Goal: Book appointment/travel/reservation

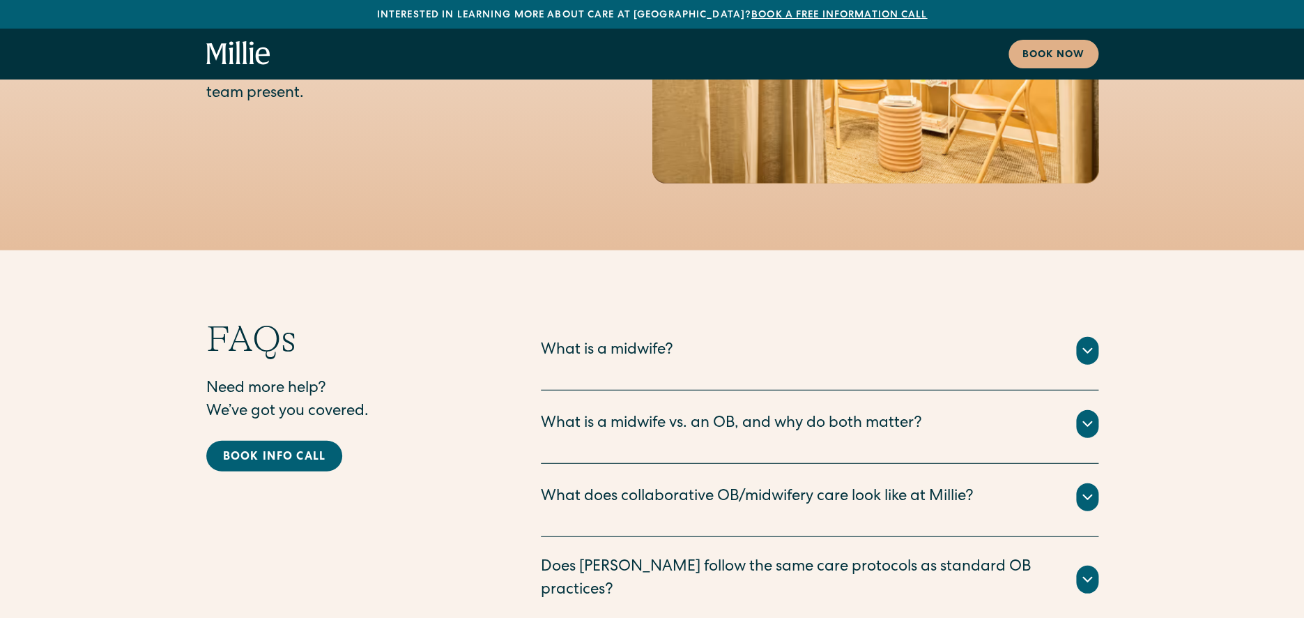
scroll to position [6789, 0]
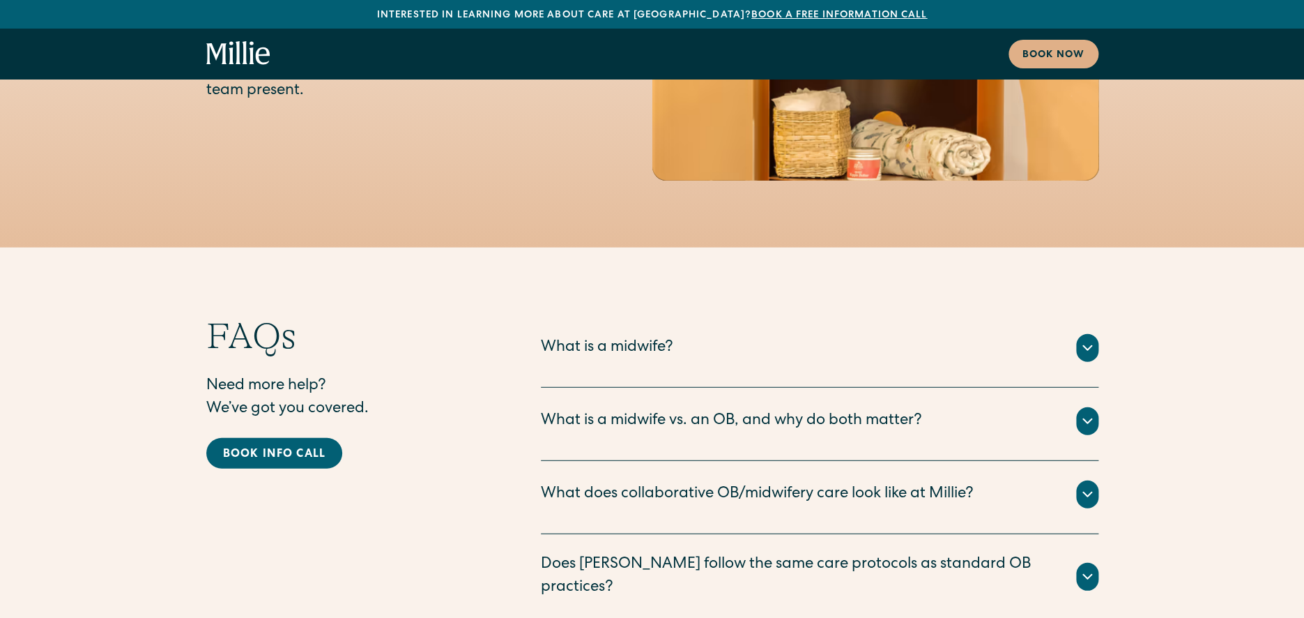
click at [610, 337] on div "What is a midwife?" at bounding box center [607, 348] width 132 height 23
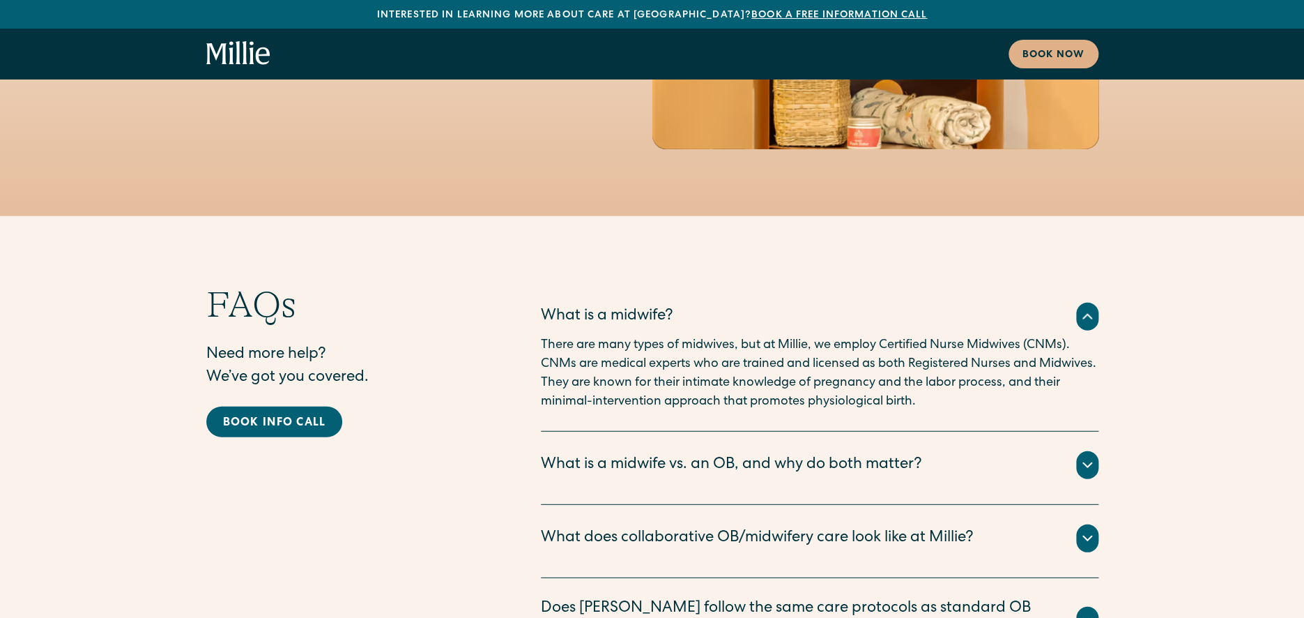
scroll to position [6824, 0]
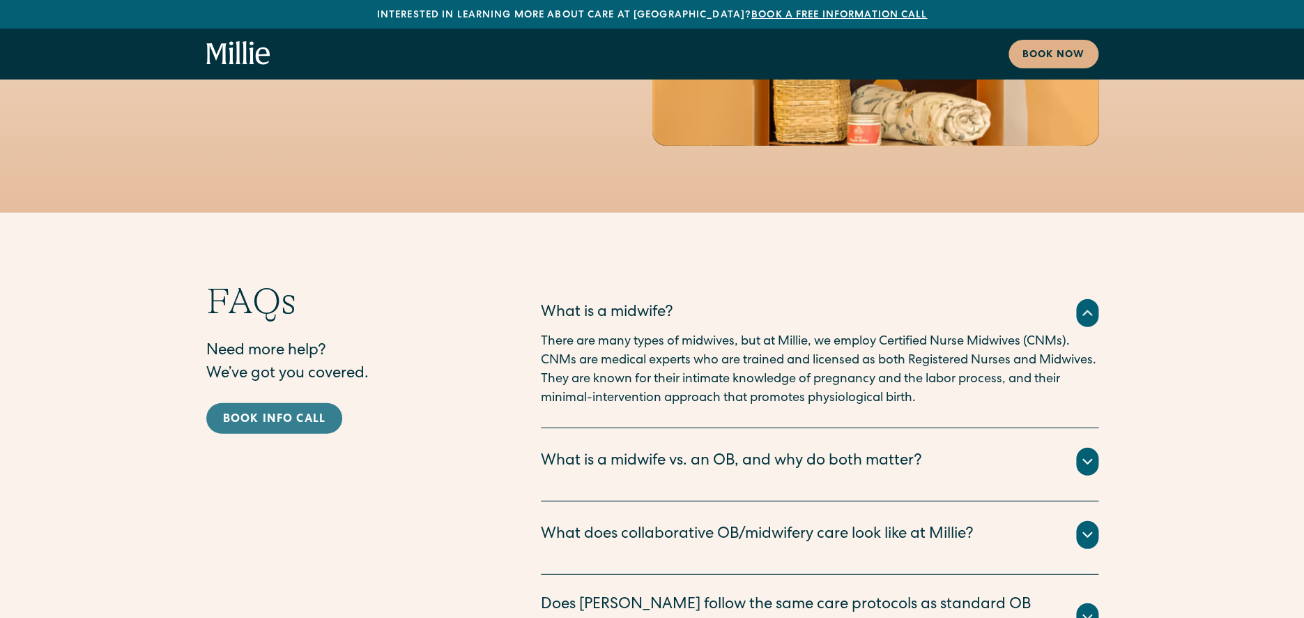
click at [276, 411] on div "Book info call" at bounding box center [274, 419] width 103 height 17
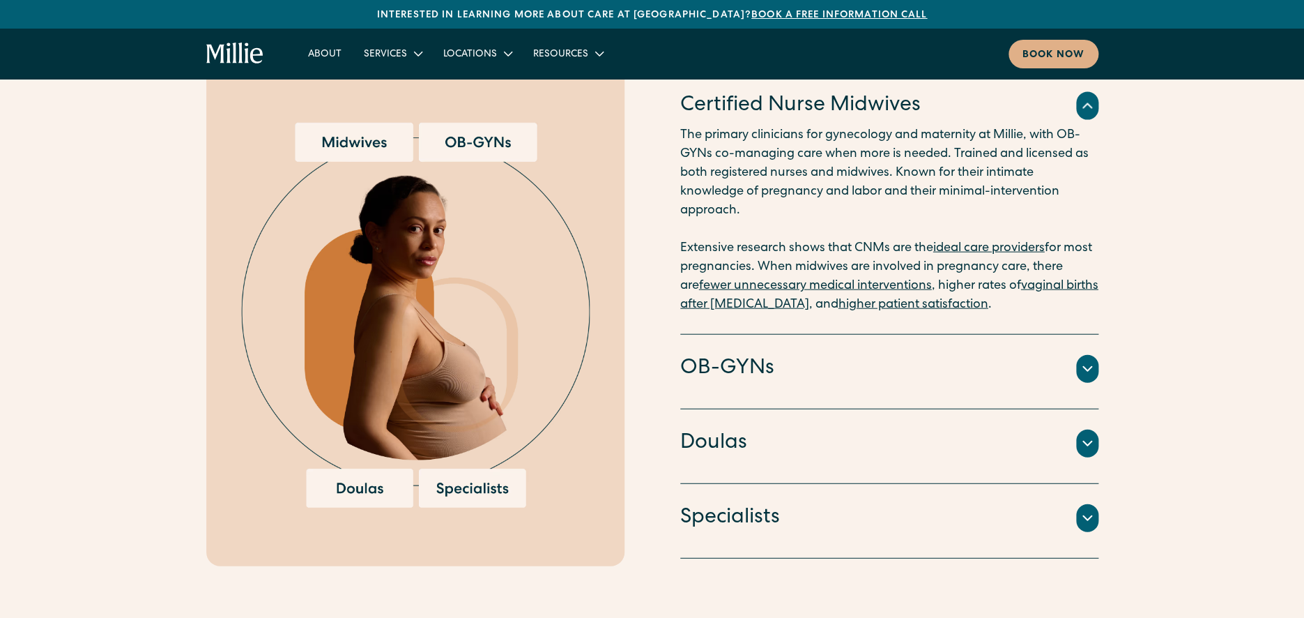
scroll to position [1490, 0]
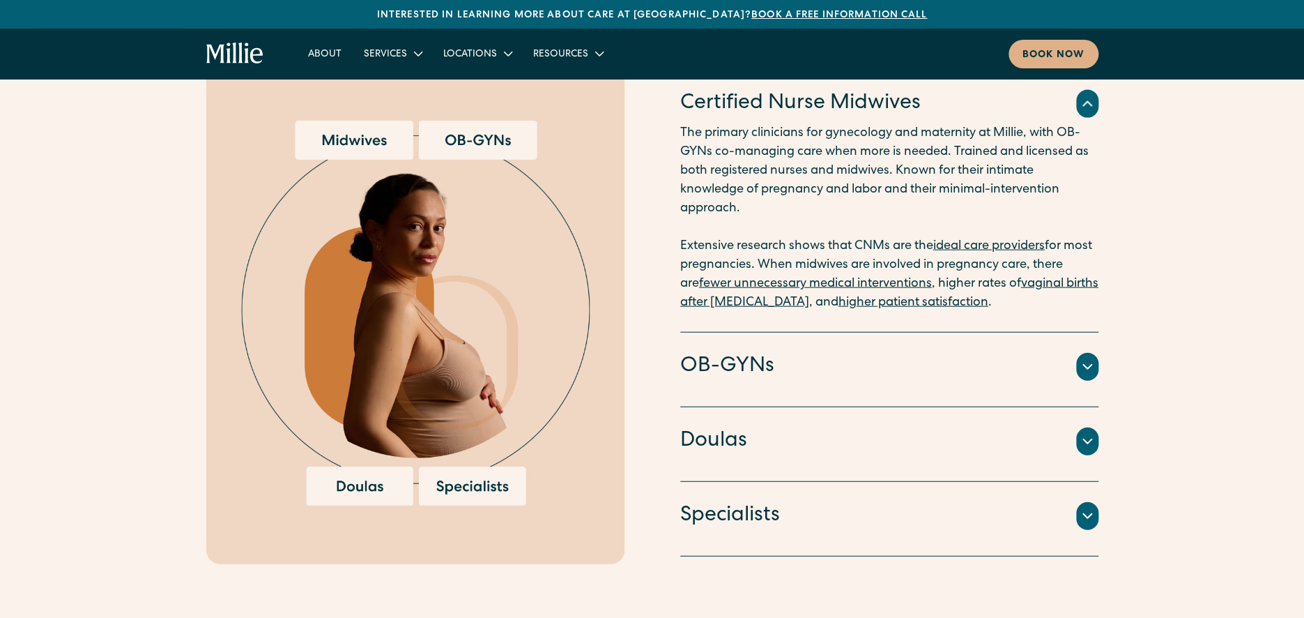
click at [775, 352] on div "OB-GYNs" at bounding box center [889, 366] width 418 height 29
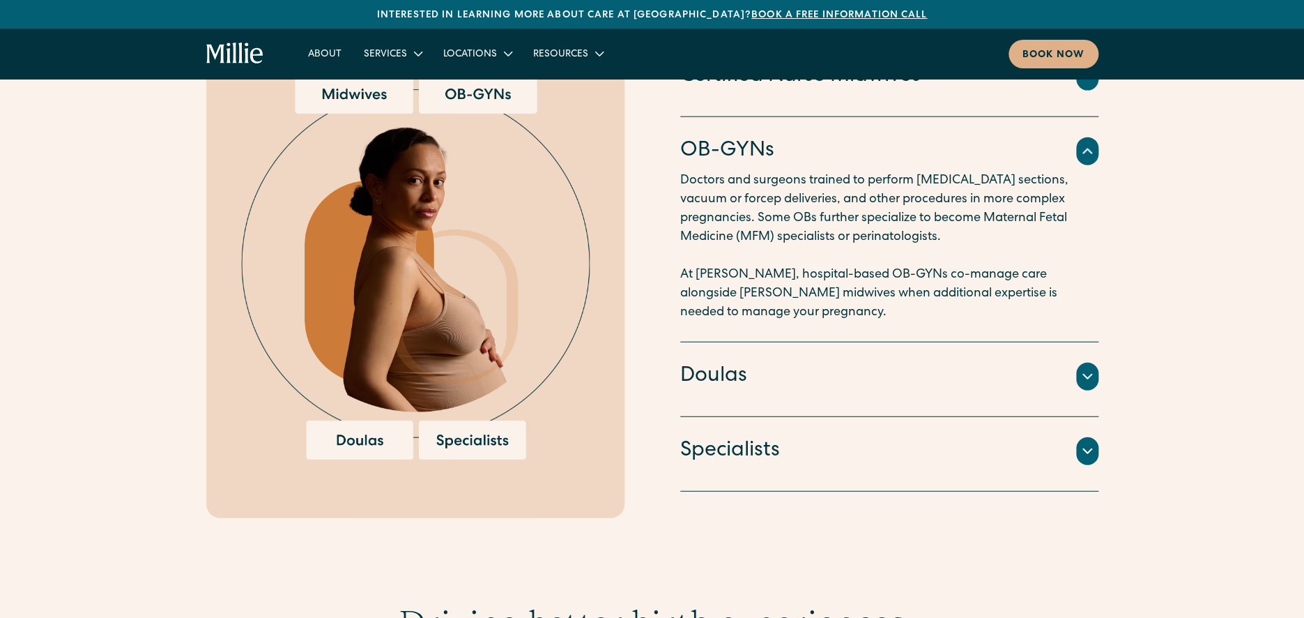
scroll to position [1541, 0]
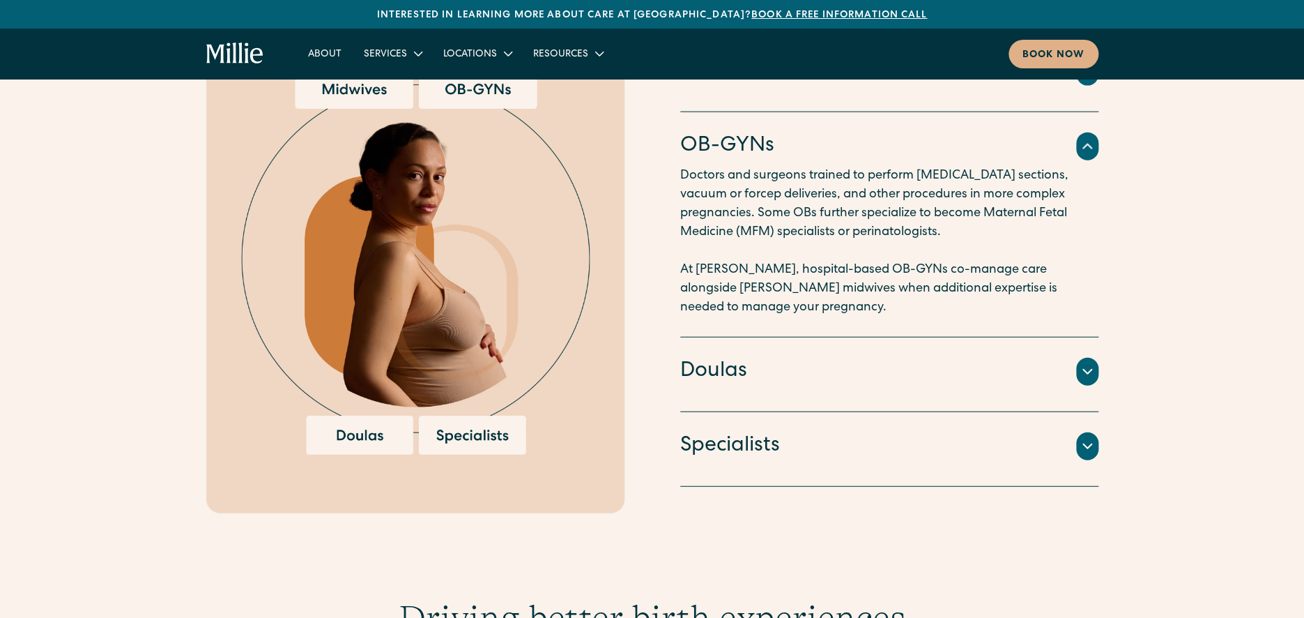
click at [775, 357] on div "Doulas" at bounding box center [889, 371] width 418 height 29
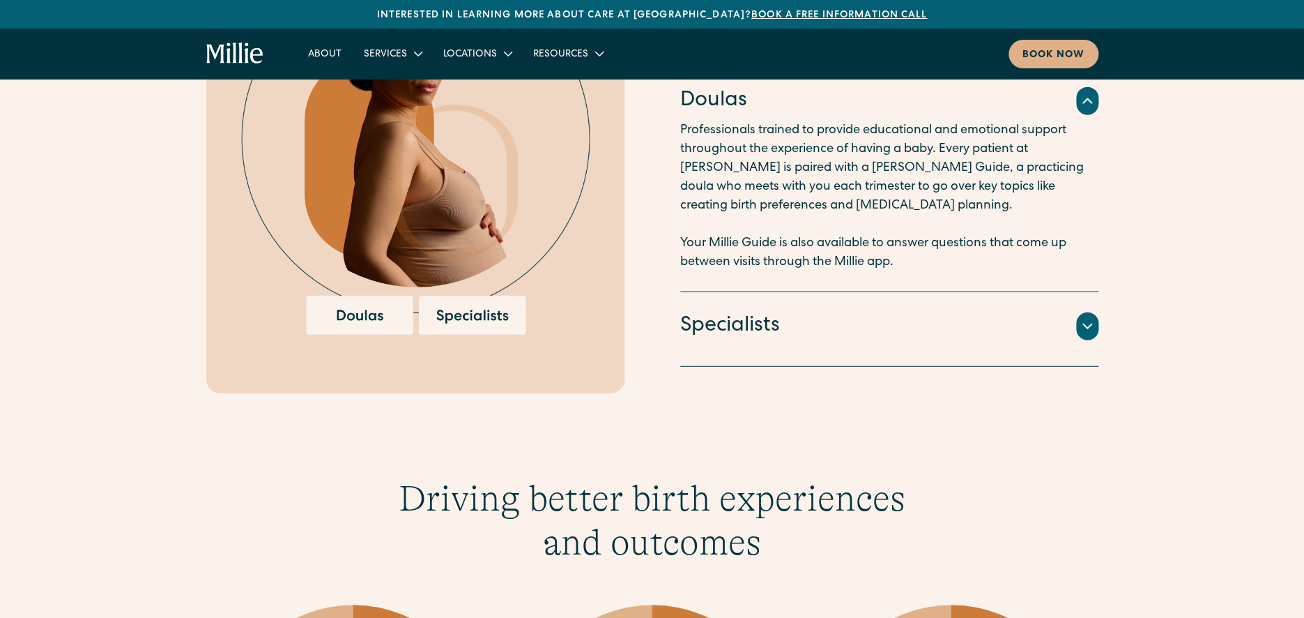
click at [783, 316] on div "Specialists" at bounding box center [889, 326] width 418 height 29
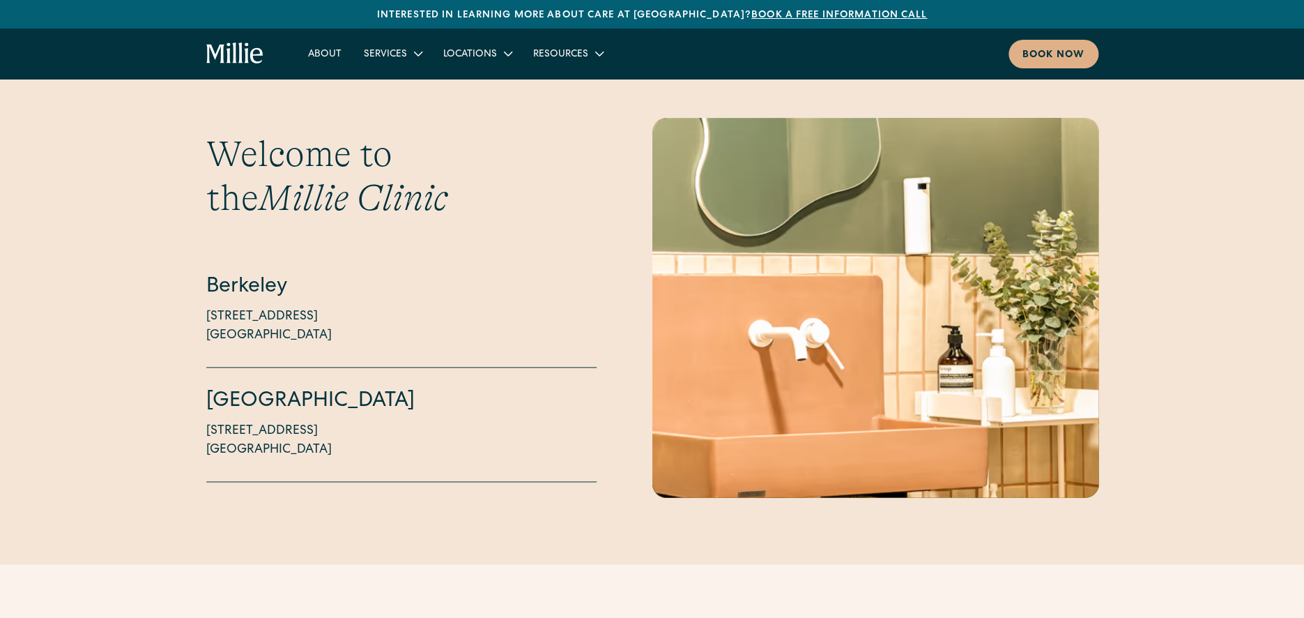
scroll to position [3144, 0]
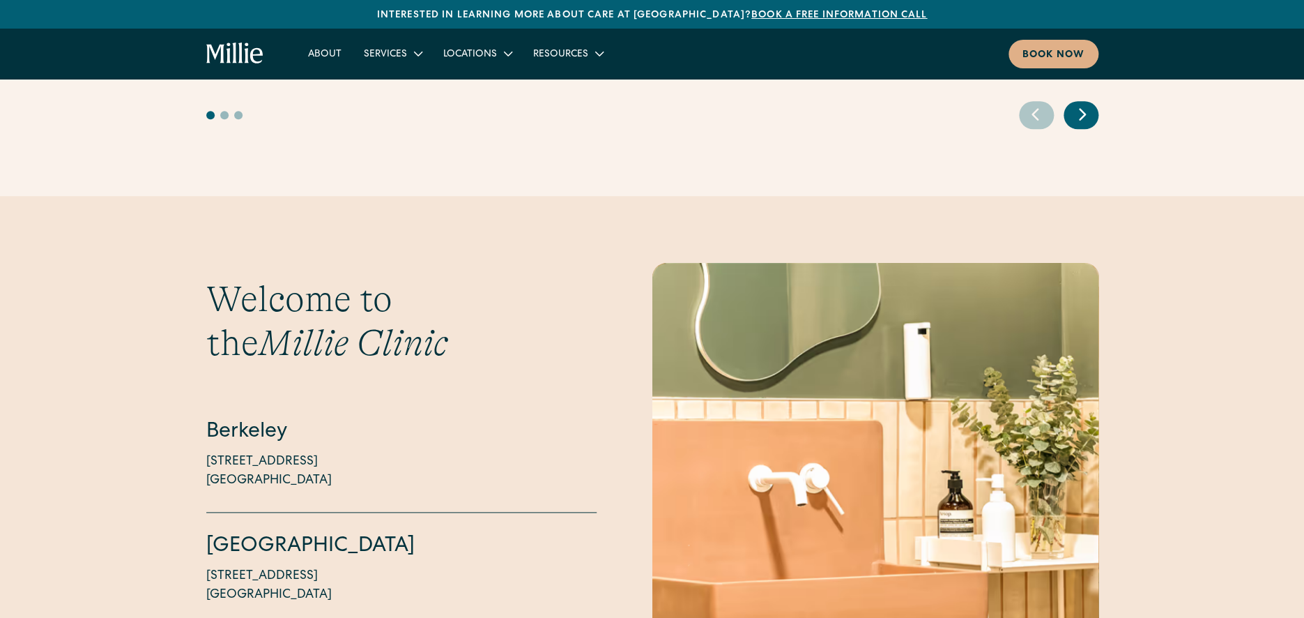
drag, startPoint x: 204, startPoint y: 489, endPoint x: 338, endPoint y: 546, distance: 145.8
click at [338, 546] on div "Welcome to the Millie Clinic Berkeley 2999 Regent Street, Suite 524 Berkeley, C…" at bounding box center [652, 452] width 1304 height 379
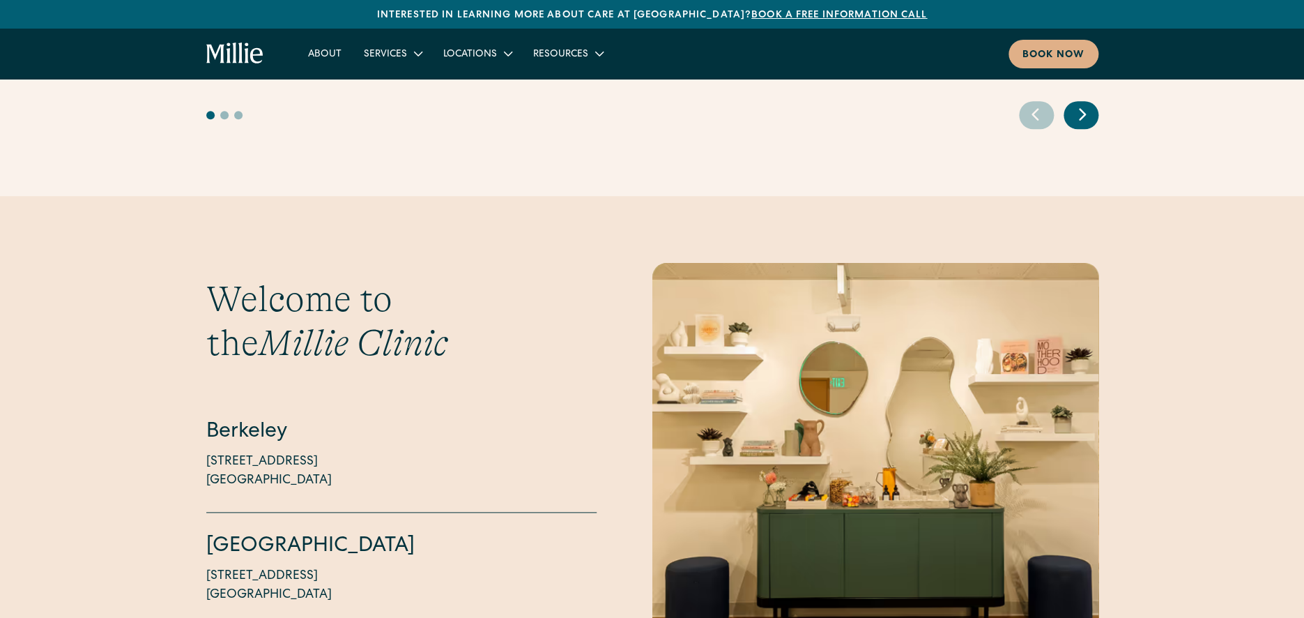
copy div "South Bay 1471 Saratoga Ave, Suite 101 San Jose, CA 95129"
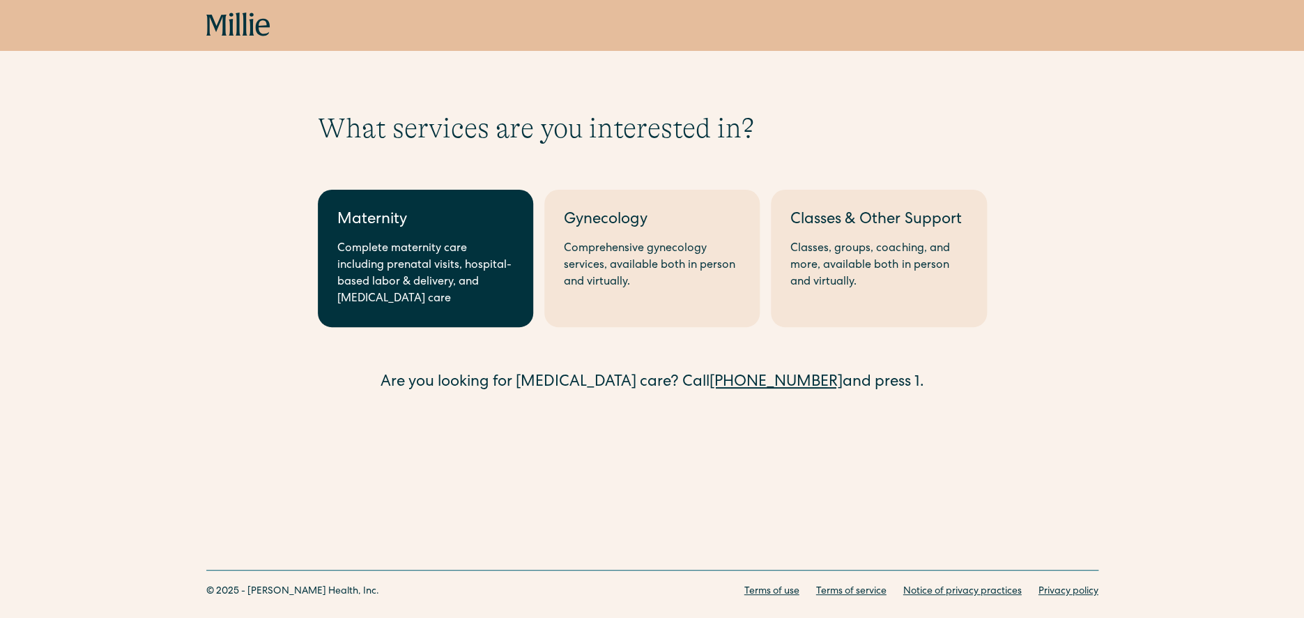
click at [503, 299] on div "Complete maternity care including prenatal visits, hospital-based labor & deliv…" at bounding box center [425, 273] width 176 height 67
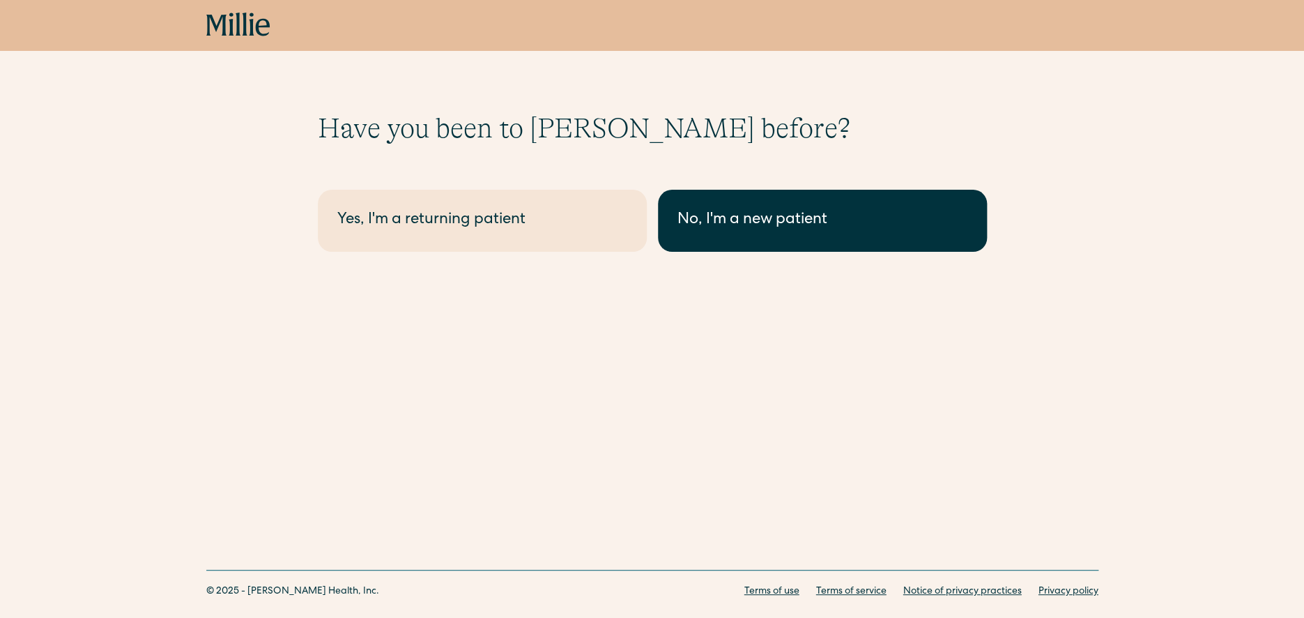
click at [691, 233] on link "No, I'm a new patient" at bounding box center [822, 221] width 329 height 62
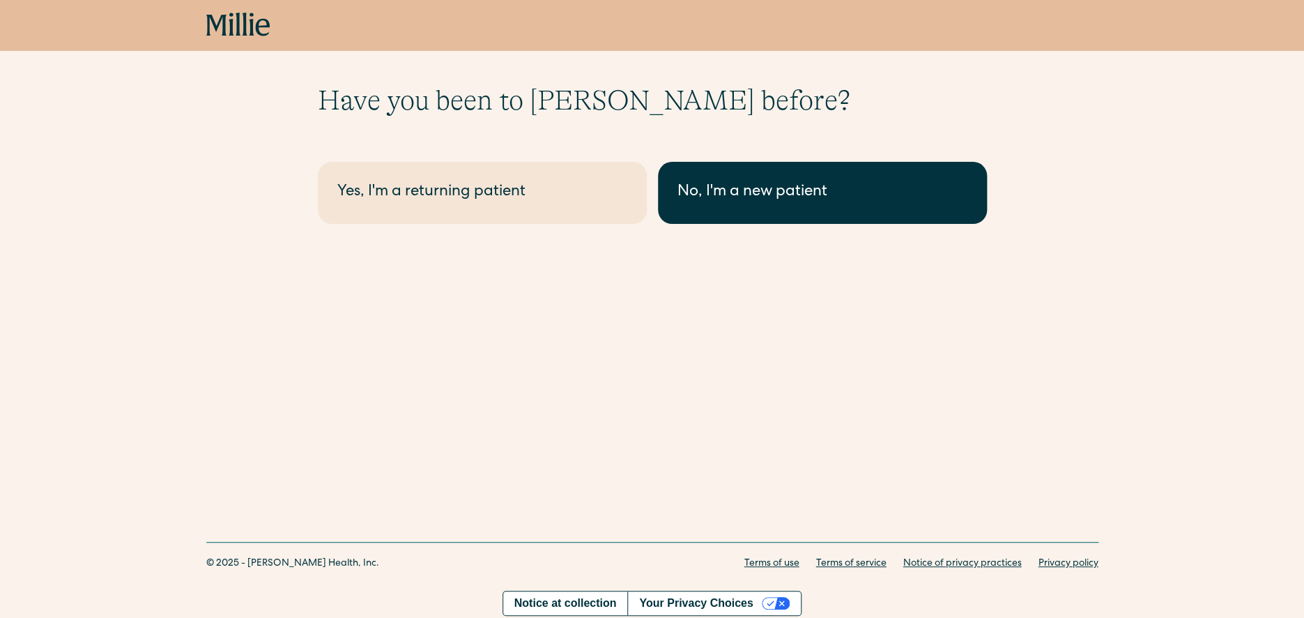
scroll to position [31, 0]
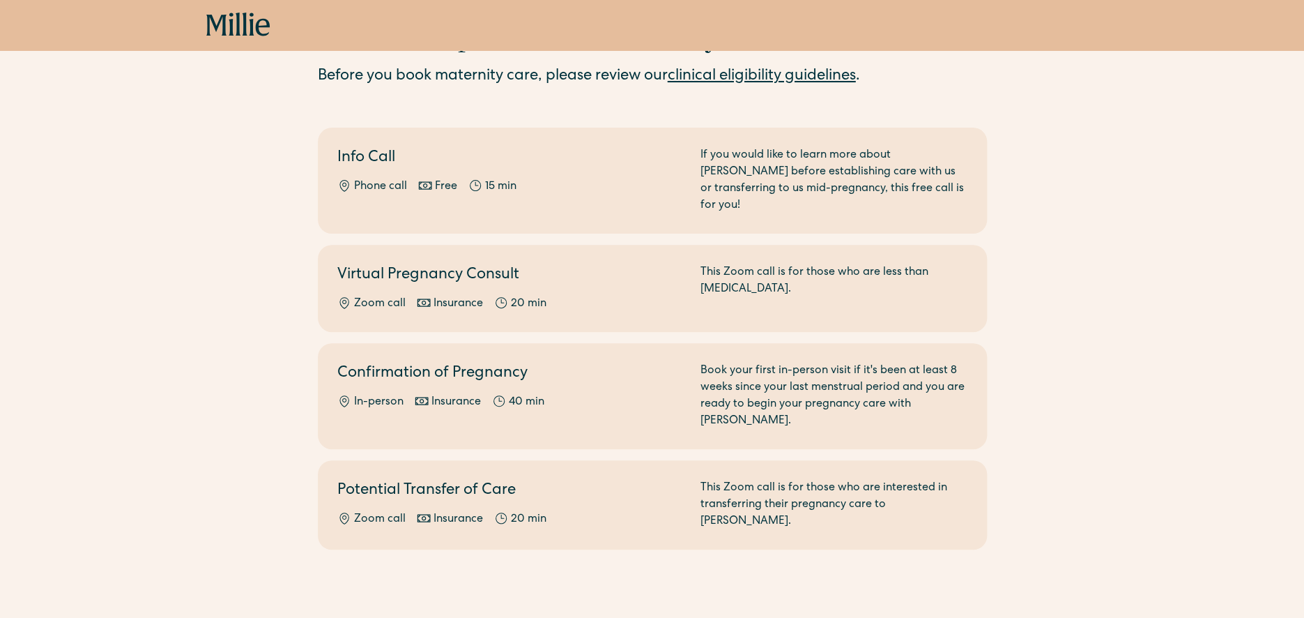
scroll to position [95, 0]
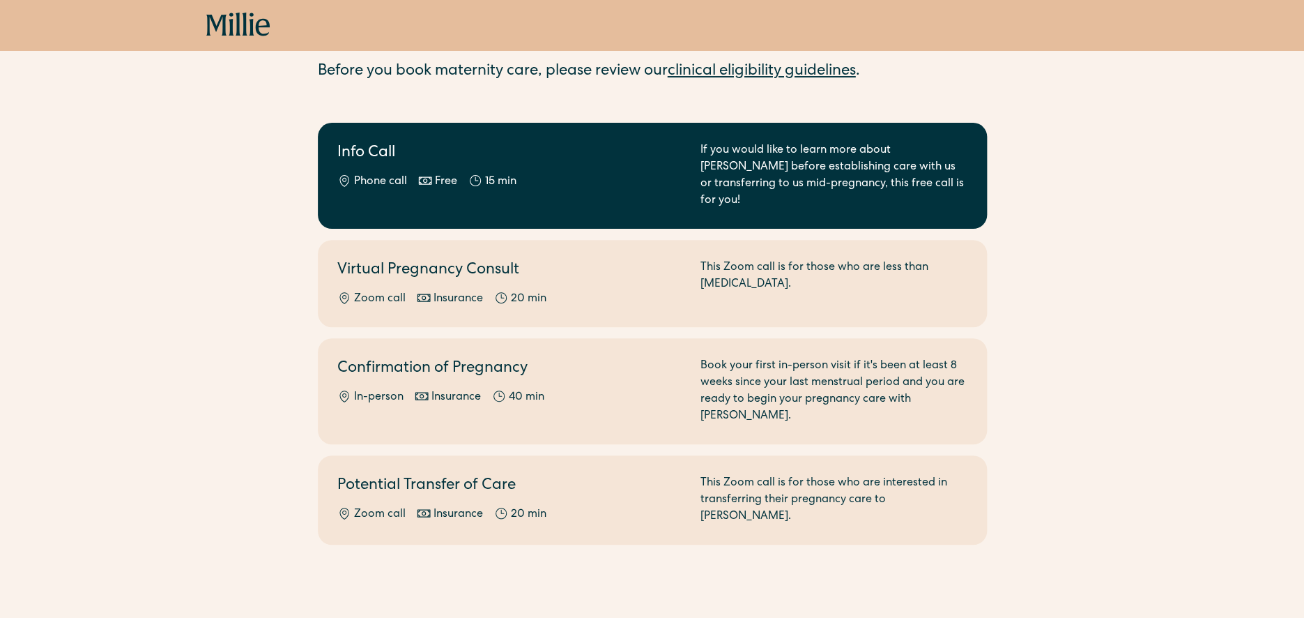
click at [590, 190] on div "Phone call Free 15 min" at bounding box center [510, 182] width 346 height 17
click at [576, 203] on link "Info Call Phone call Free 15 min If you would like to learn more about Millie b…" at bounding box center [652, 176] width 669 height 106
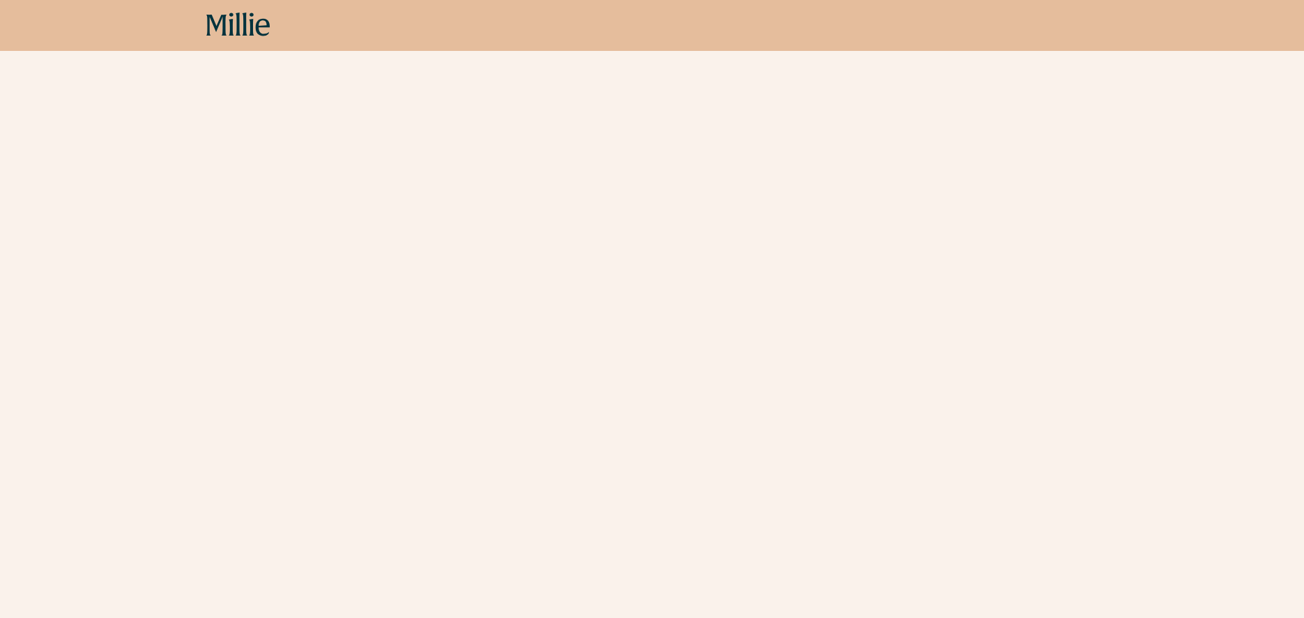
scroll to position [399, 0]
